Goal: Check status

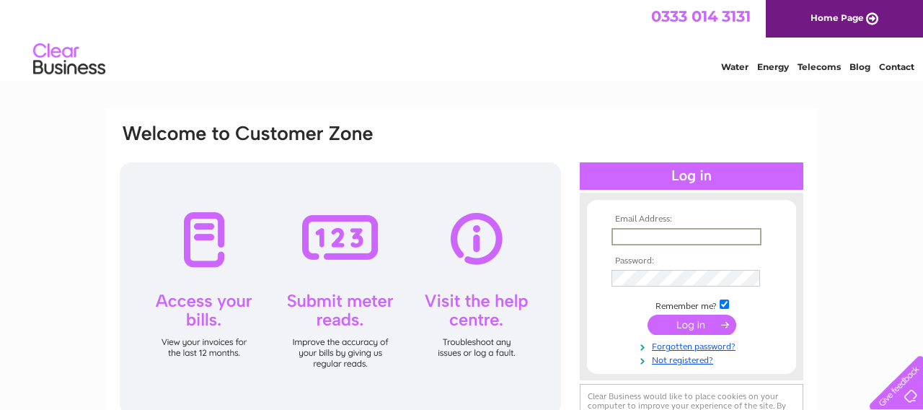
type input "[EMAIL_ADDRESS][DOMAIN_NAME]"
click at [687, 329] on input "submit" at bounding box center [692, 325] width 89 height 20
click at [694, 327] on input "submit" at bounding box center [692, 323] width 89 height 20
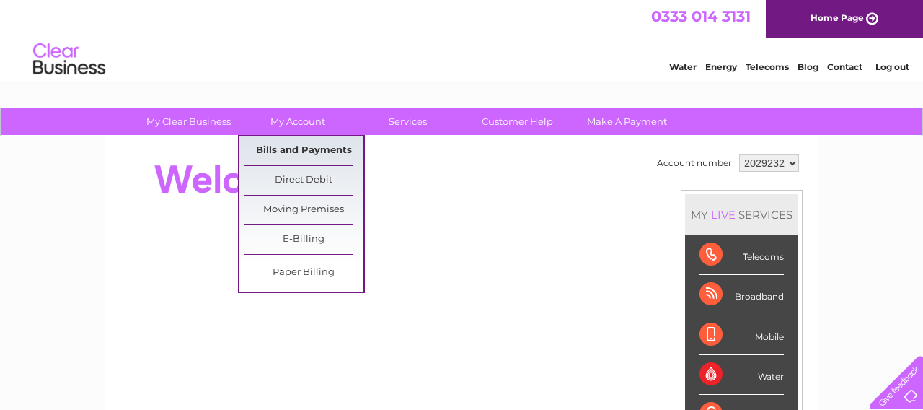
click at [306, 147] on link "Bills and Payments" at bounding box center [304, 150] width 119 height 29
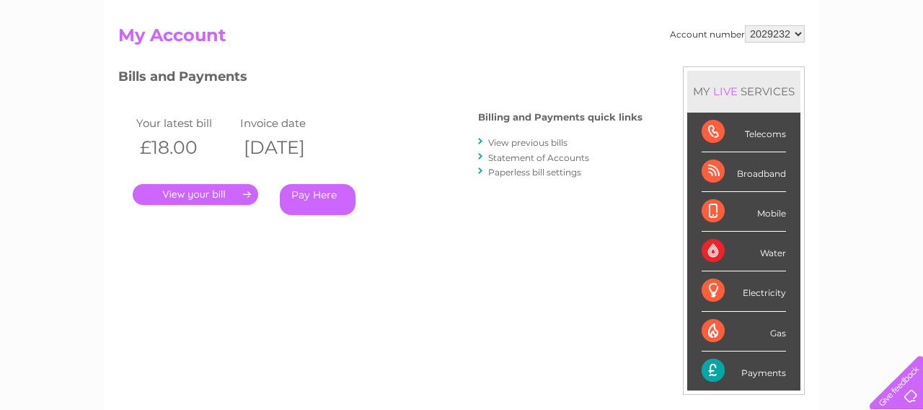
scroll to position [139, 0]
click at [172, 186] on link "." at bounding box center [196, 195] width 126 height 21
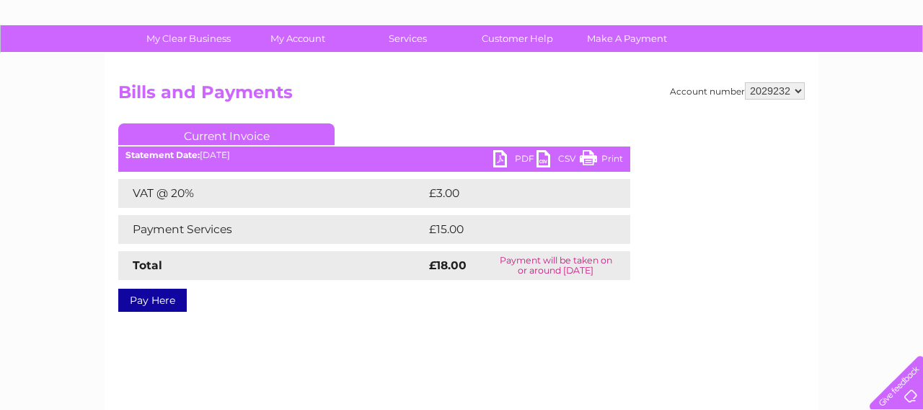
scroll to position [84, 0]
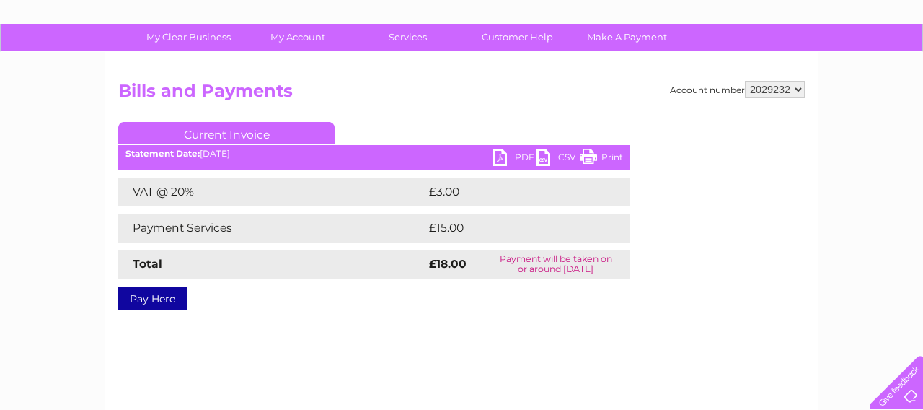
click at [504, 157] on link "PDF" at bounding box center [514, 159] width 43 height 21
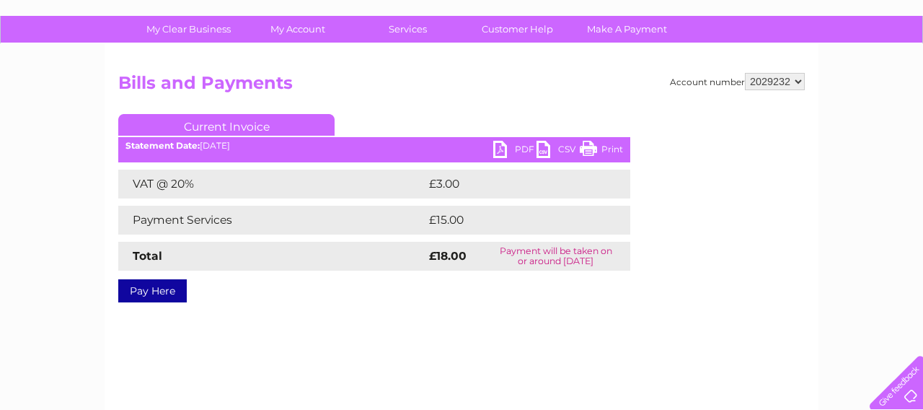
scroll to position [95, 0]
